Goal: Find specific page/section: Find specific page/section

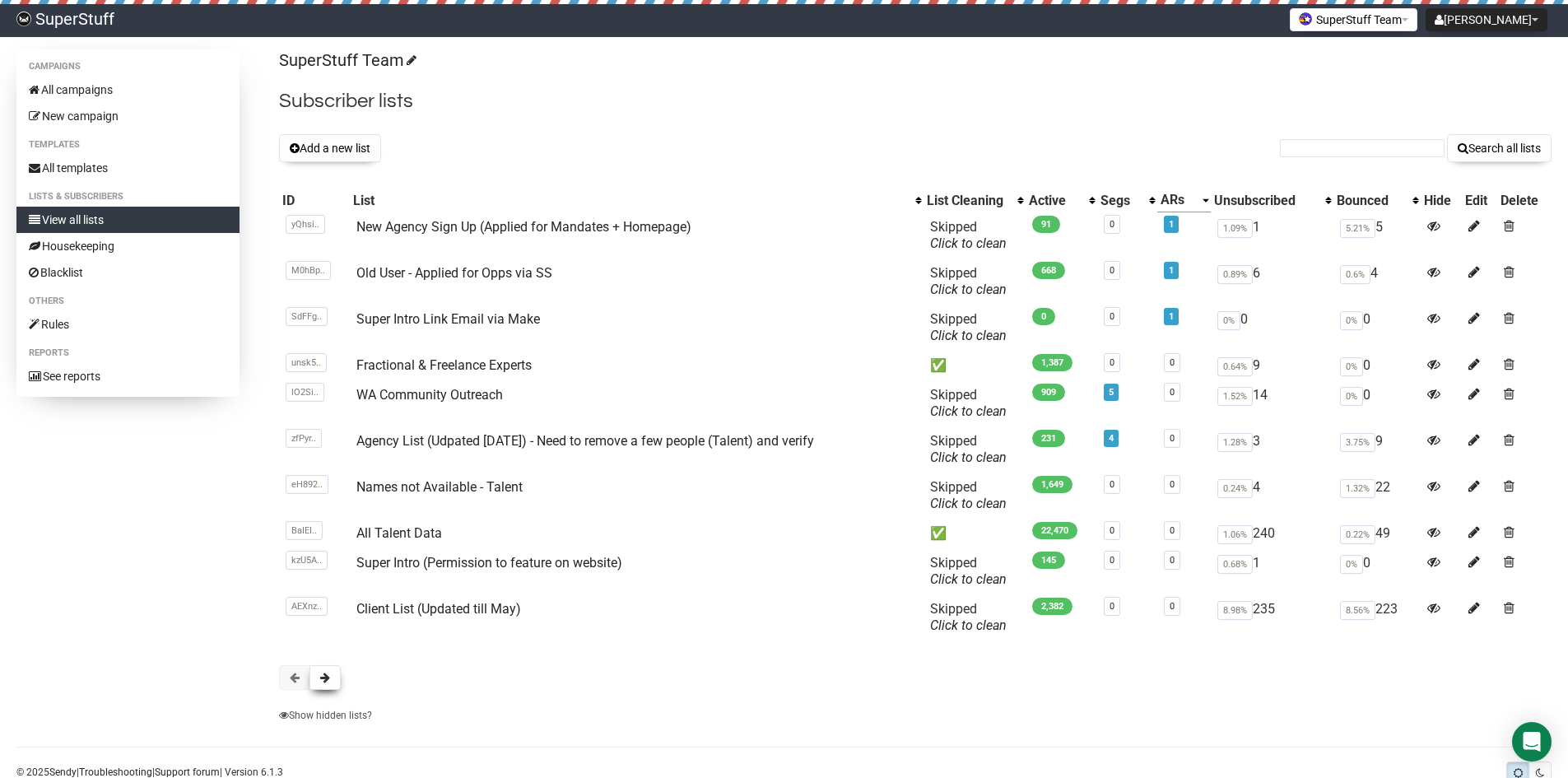
click at [335, 672] on button at bounding box center [325, 677] width 31 height 24
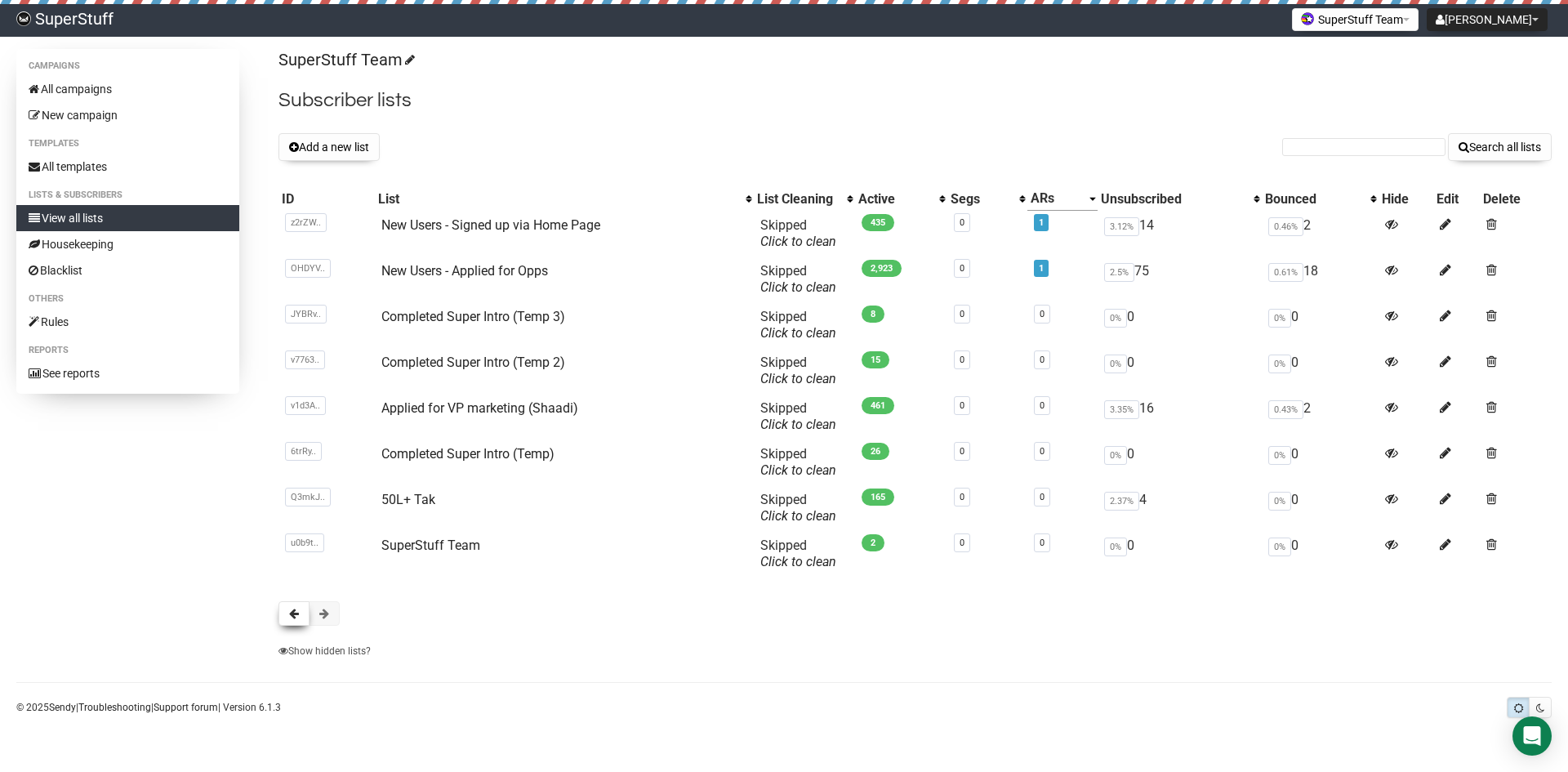
click at [292, 608] on span at bounding box center [294, 614] width 10 height 12
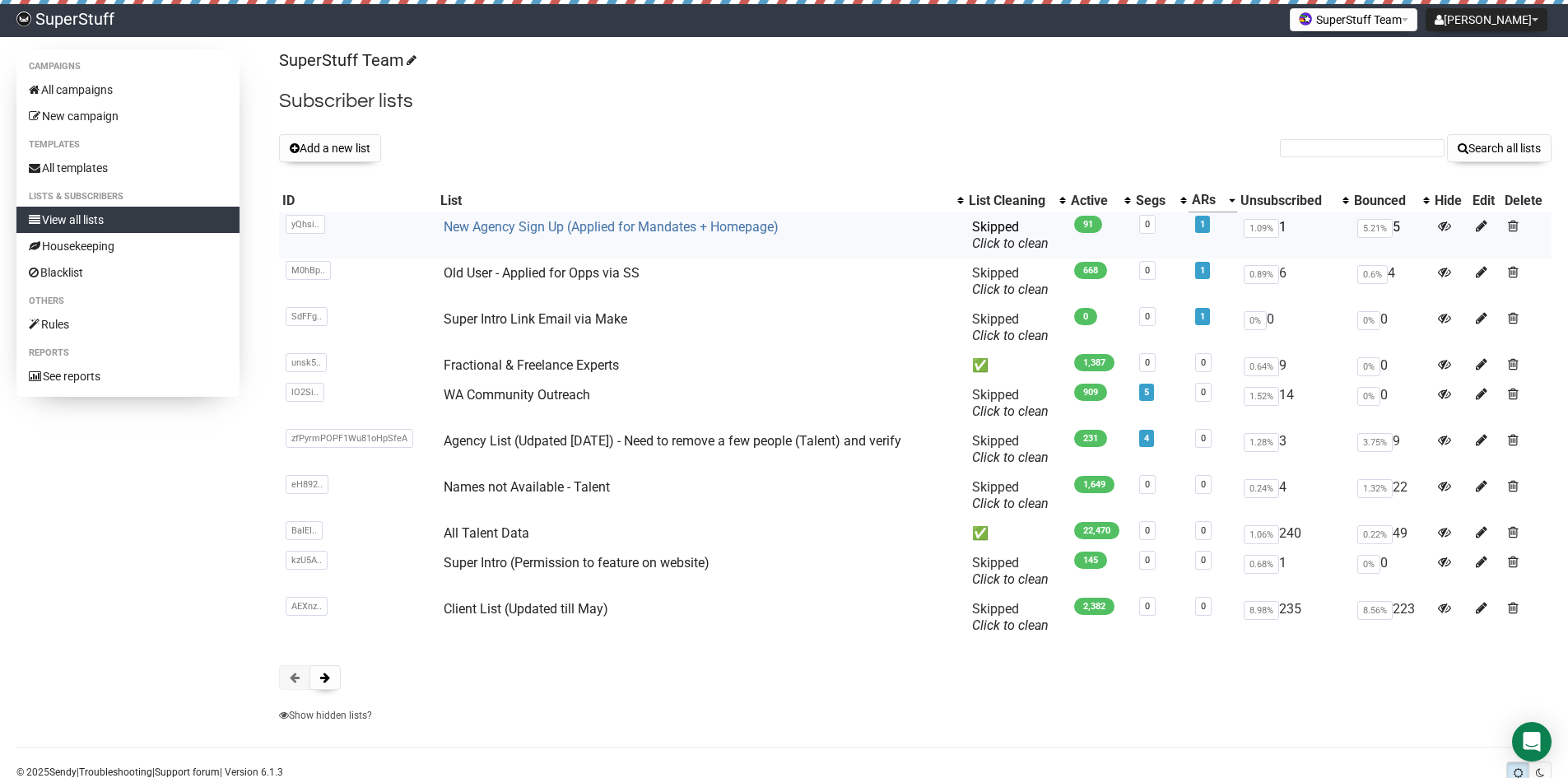
click at [536, 229] on link "New Agency Sign Up (Applied for Mandates + Homepage)" at bounding box center [611, 226] width 335 height 16
